Goal: Navigation & Orientation: Find specific page/section

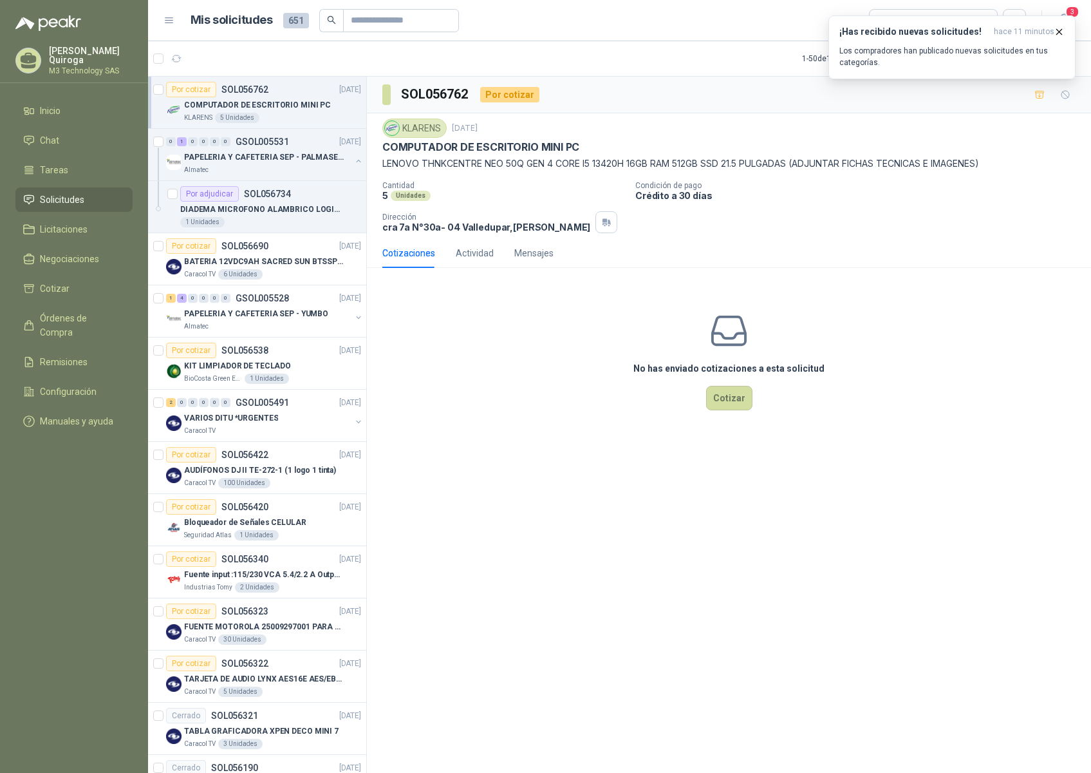
click at [71, 166] on li "Tareas" at bounding box center [74, 170] width 102 height 14
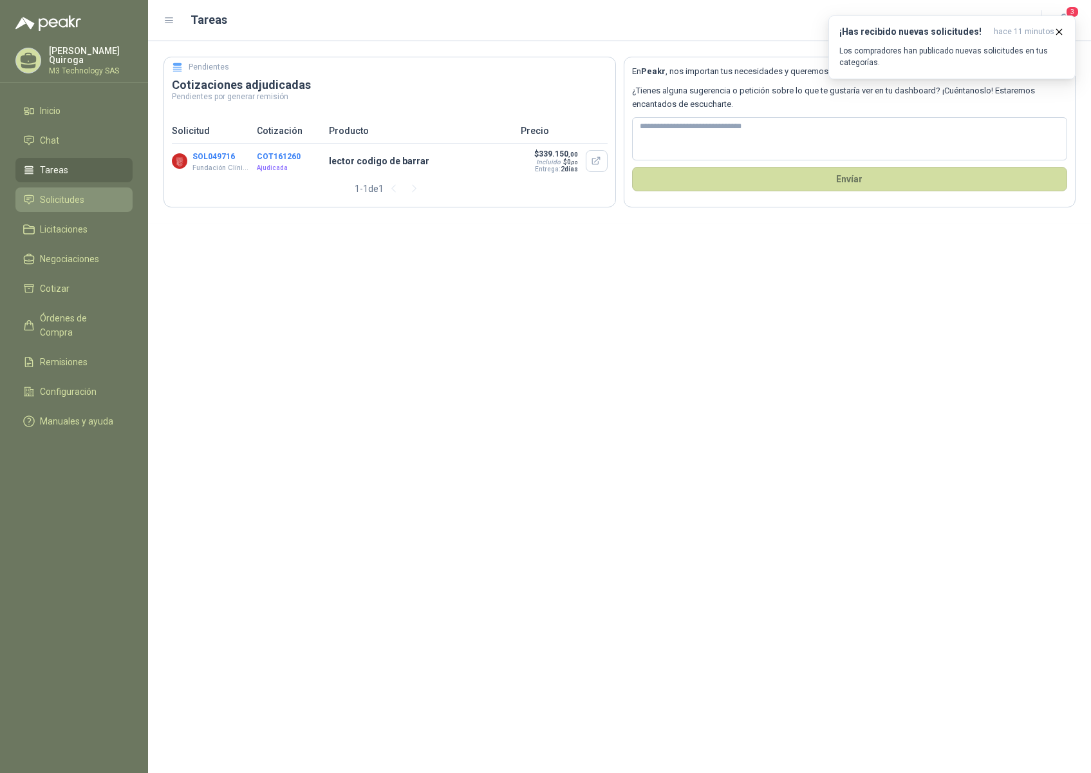
click at [75, 197] on span "Solicitudes" at bounding box center [62, 200] width 44 height 14
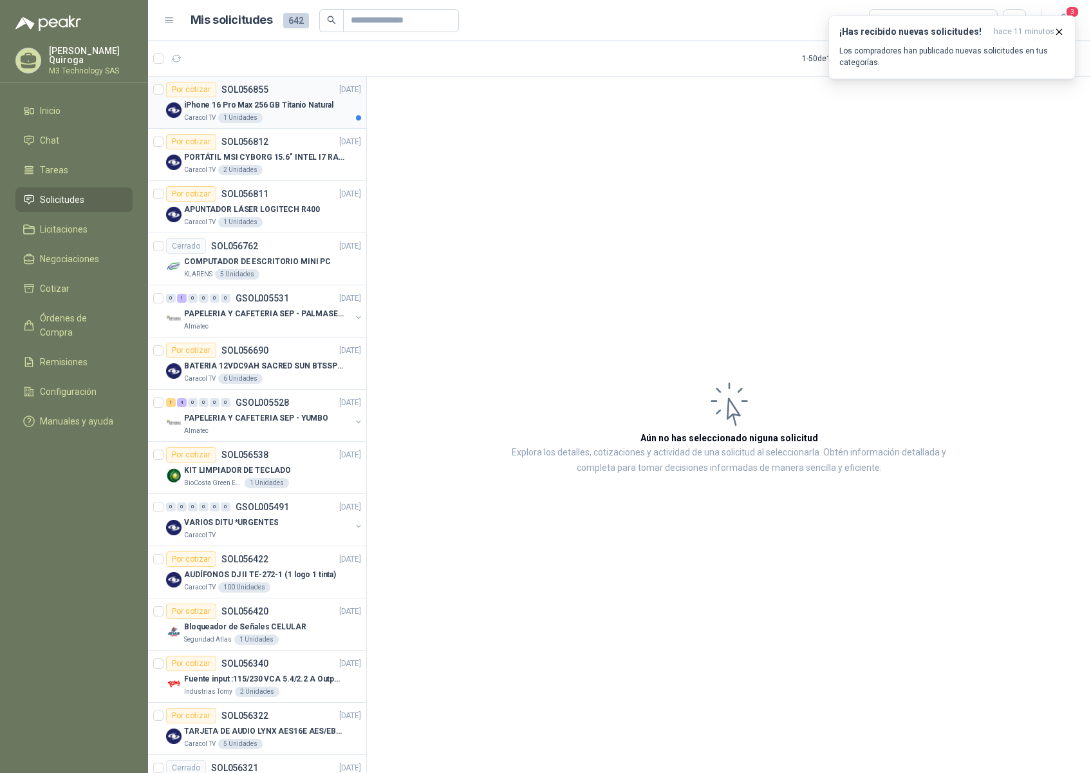
click at [294, 117] on div "Caracol TV 1 Unidades" at bounding box center [272, 118] width 177 height 10
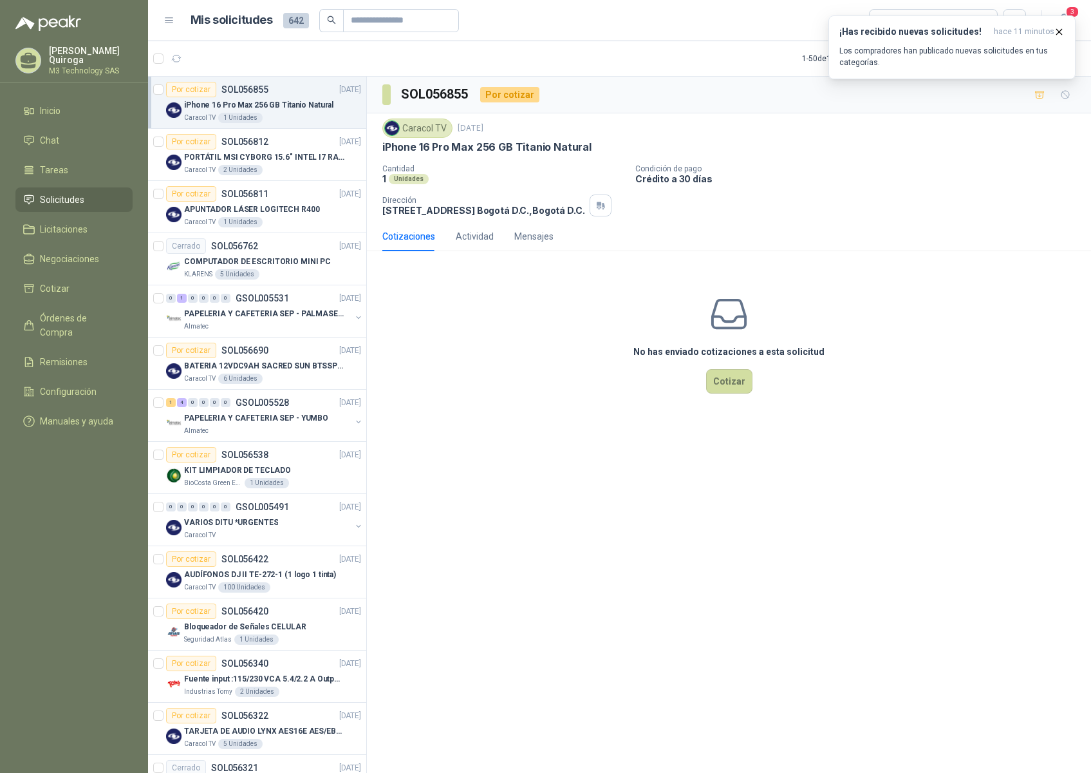
click at [1029, 276] on div "No has enviado cotizaciones a esta solicitud Cotizar" at bounding box center [729, 343] width 724 height 164
click at [62, 164] on span "Tareas" at bounding box center [54, 170] width 28 height 14
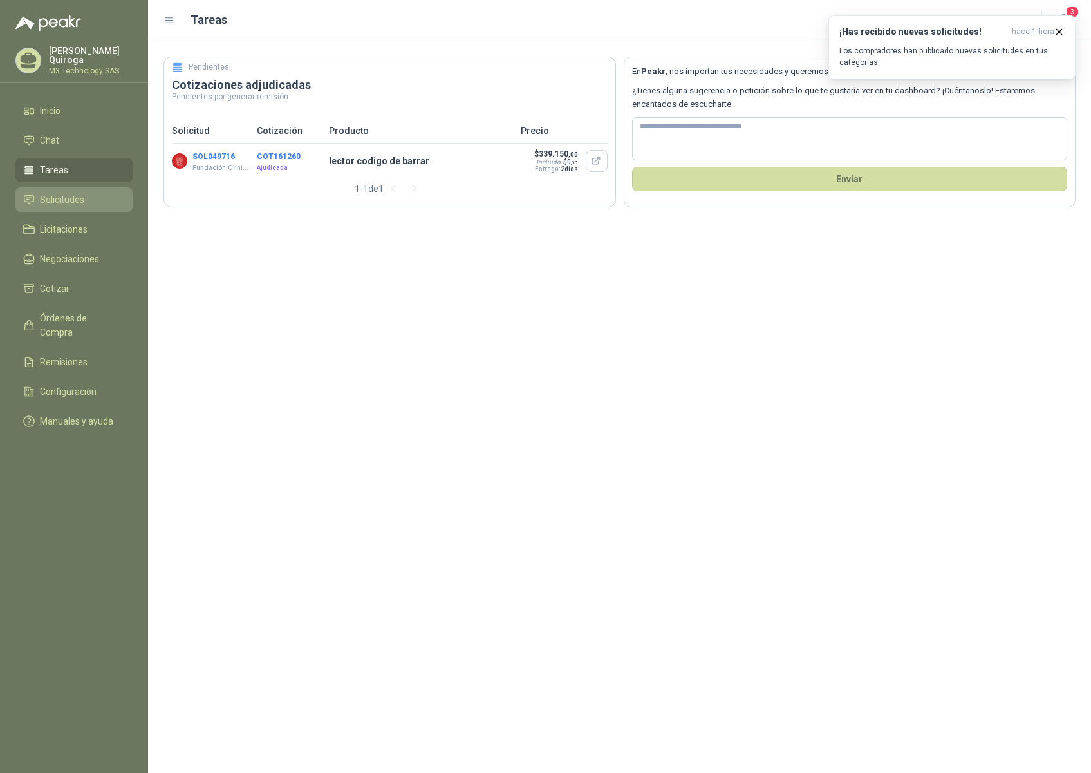
click at [68, 197] on span "Solicitudes" at bounding box center [62, 200] width 44 height 14
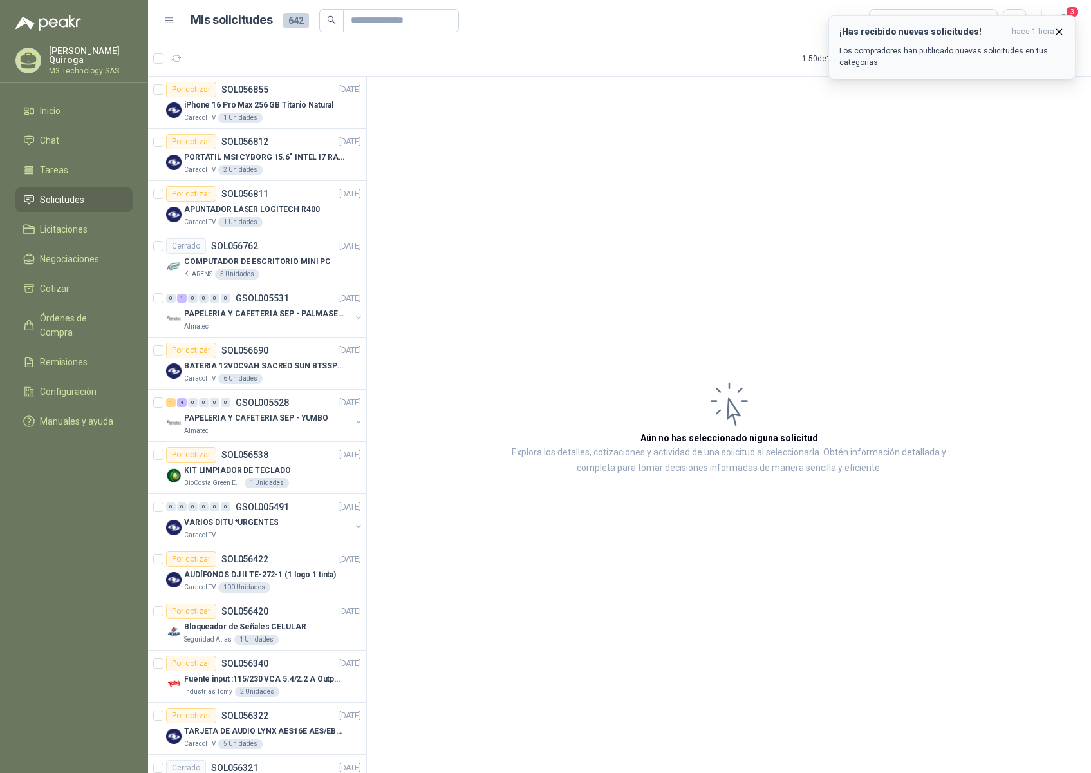
click at [1056, 30] on icon "button" at bounding box center [1059, 31] width 11 height 11
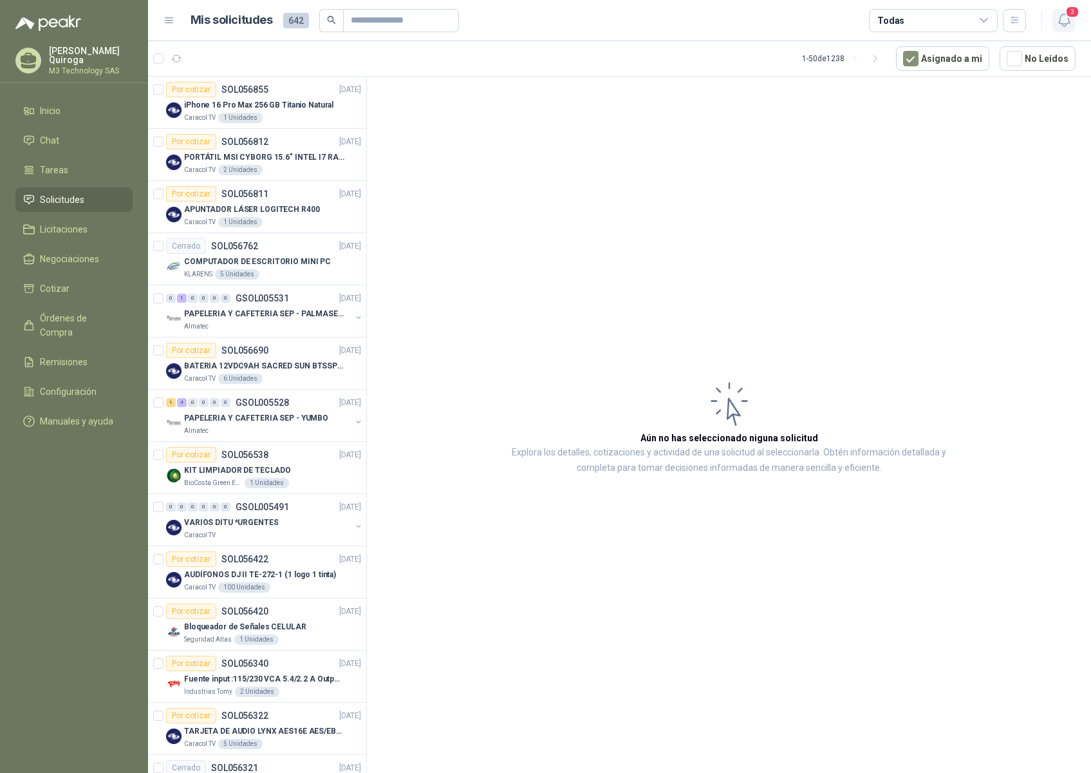
click at [1058, 20] on icon "button" at bounding box center [1065, 20] width 16 height 16
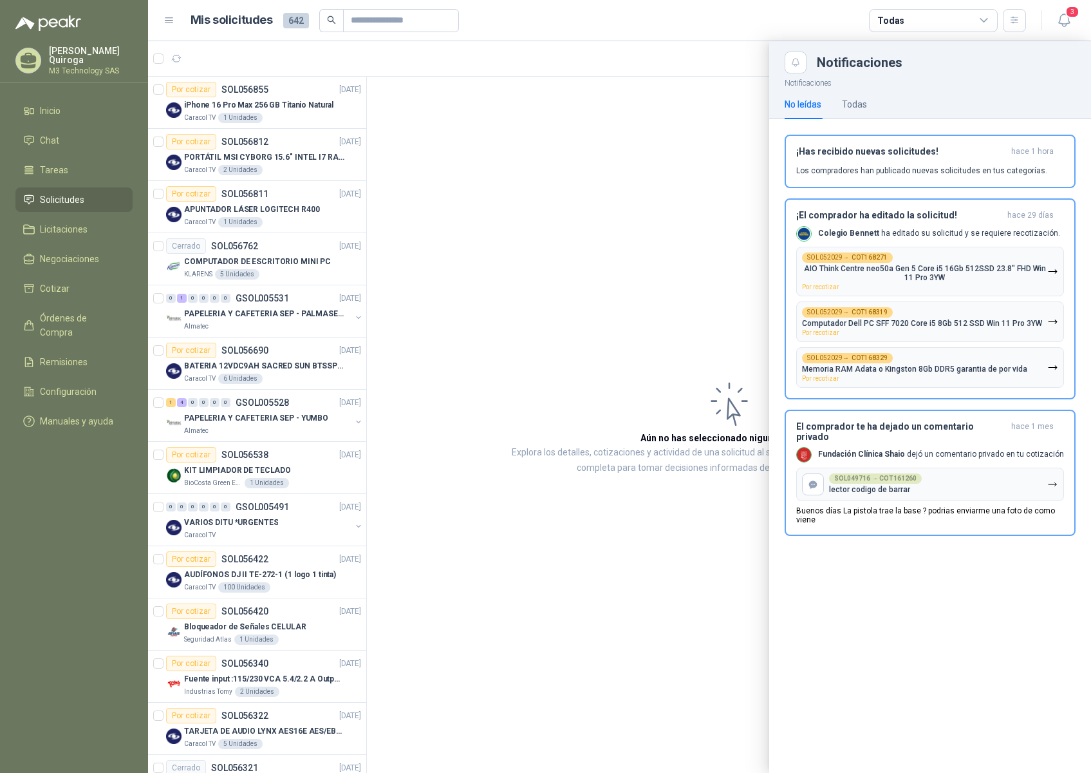
click at [689, 145] on div at bounding box center [619, 406] width 943 height 731
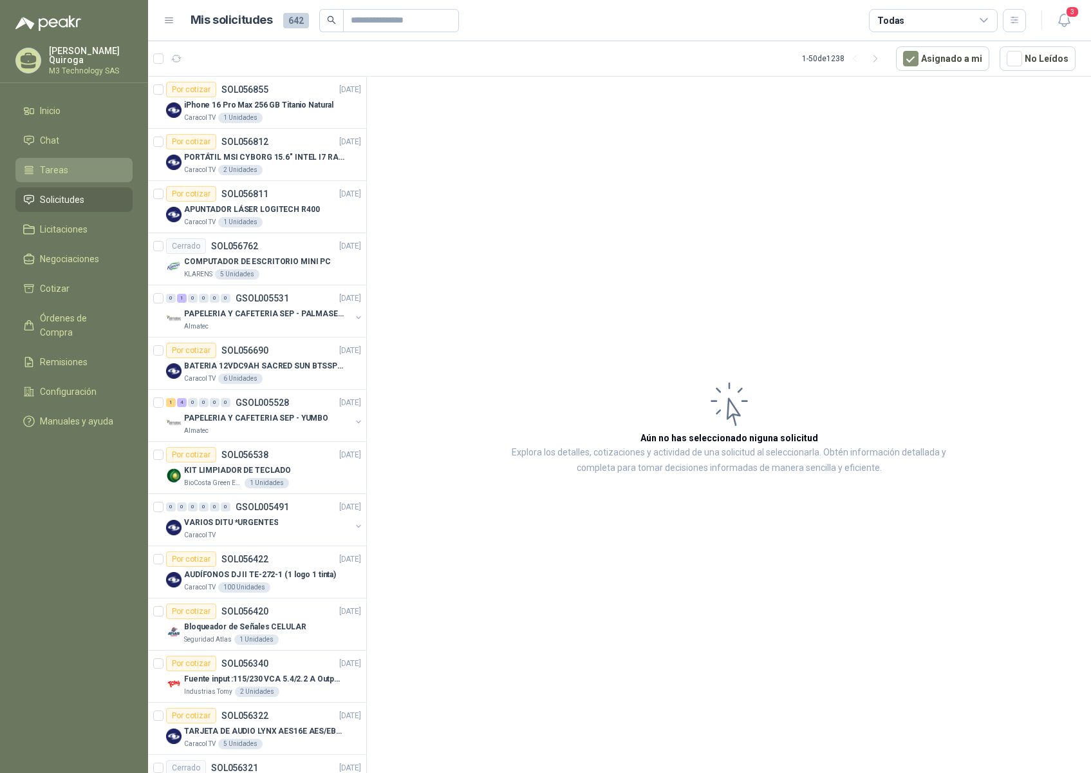
click at [73, 171] on li "Tareas" at bounding box center [74, 170] width 102 height 14
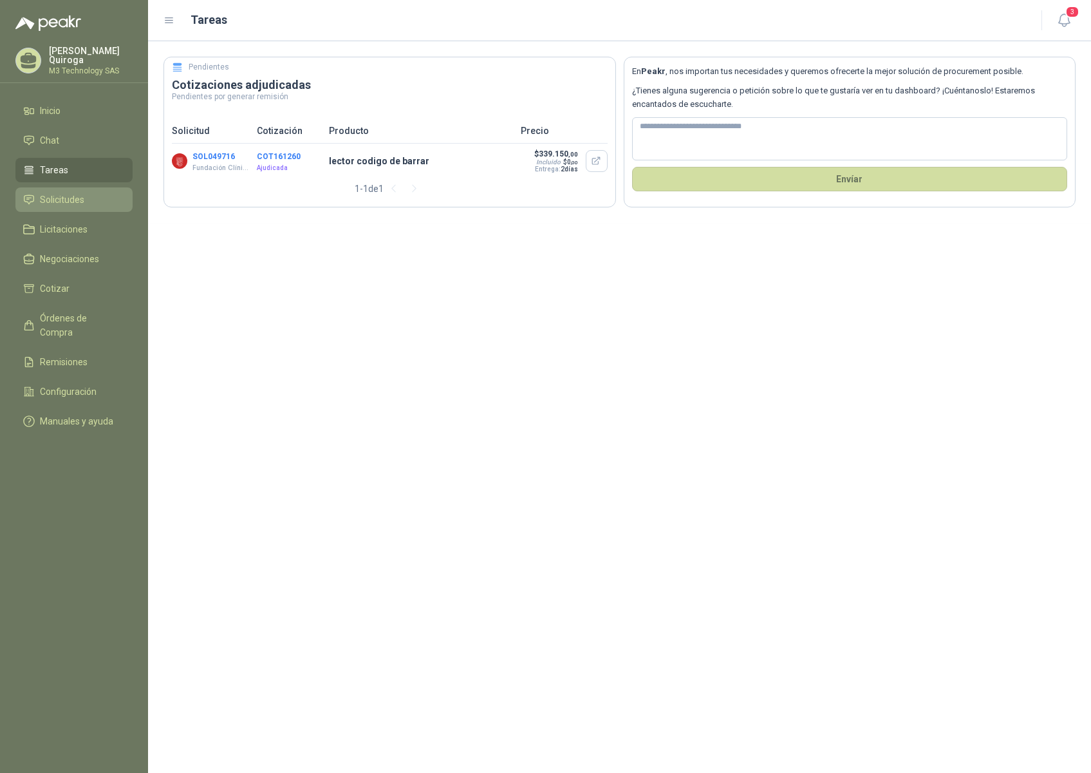
click at [84, 195] on span "Solicitudes" at bounding box center [62, 200] width 44 height 14
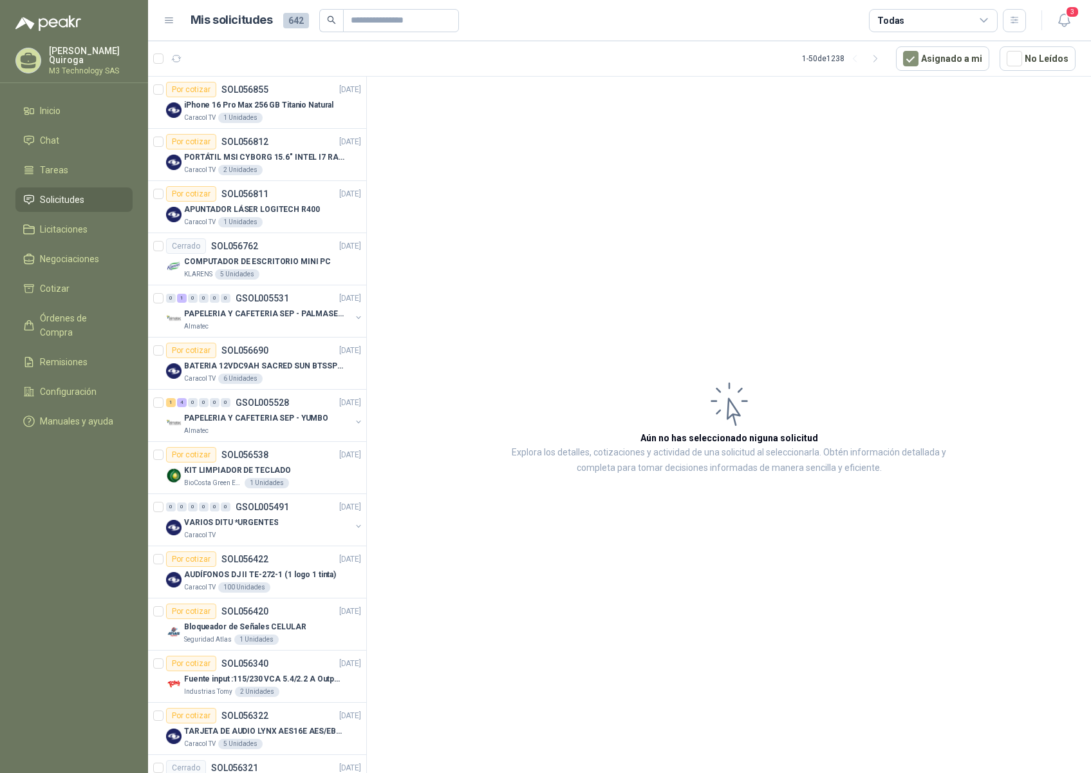
click at [90, 50] on p "[PERSON_NAME]" at bounding box center [91, 55] width 84 height 18
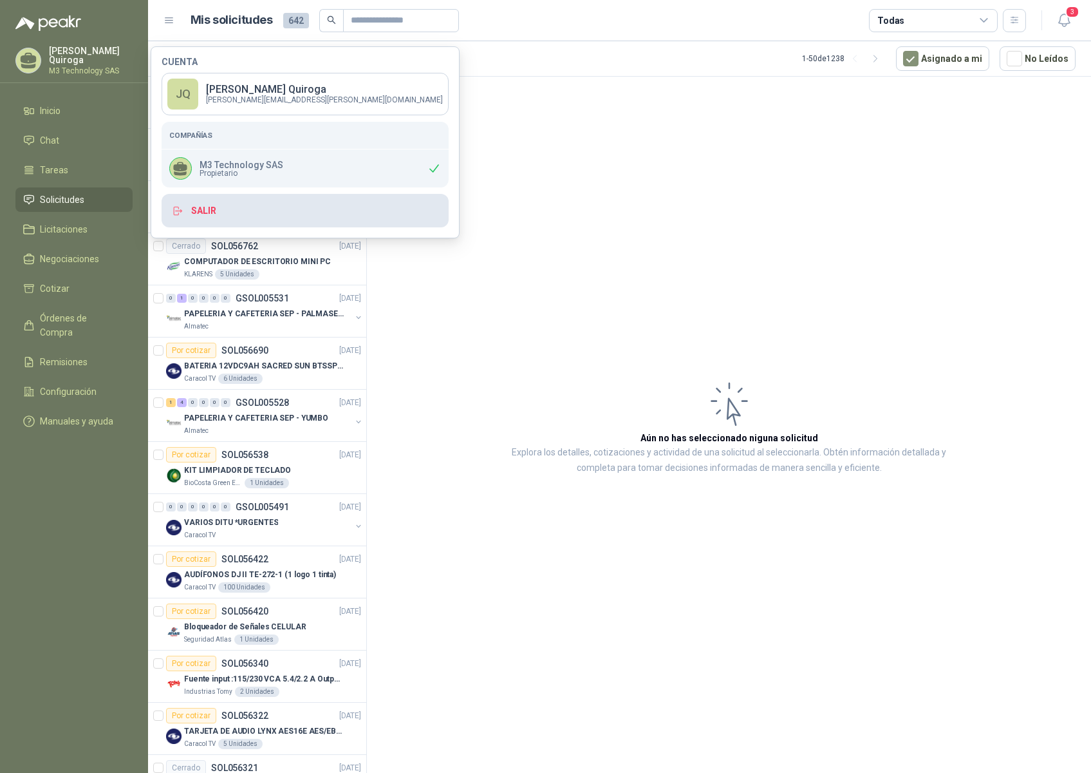
click at [198, 211] on button "Salir" at bounding box center [305, 210] width 287 height 33
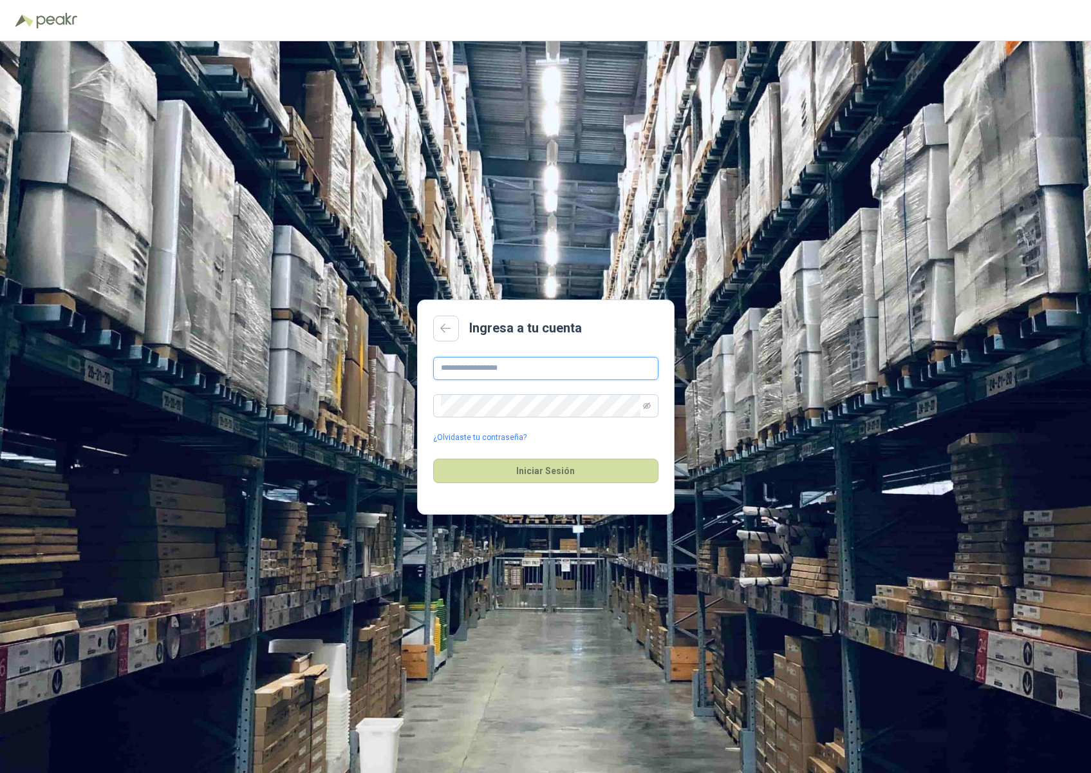
type input "**********"
